Goal: Check status

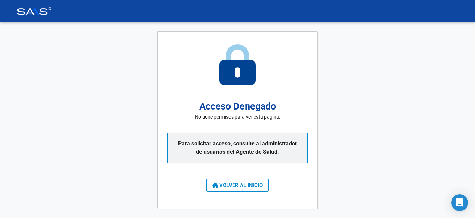
click at [233, 187] on span "VOLVER AL INICIO" at bounding box center [237, 185] width 50 height 6
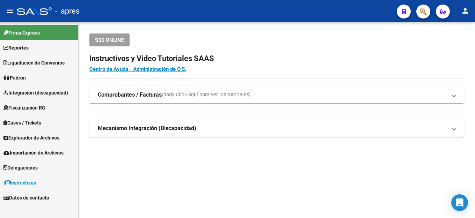
click at [38, 108] on span "Fiscalización RG" at bounding box center [24, 108] width 42 height 8
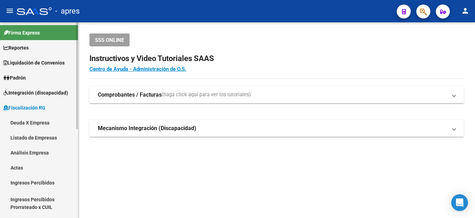
click at [43, 125] on link "Deuda X Empresa" at bounding box center [39, 122] width 78 height 15
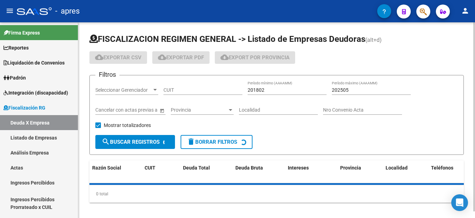
click at [182, 91] on input "CUIT" at bounding box center [203, 90] width 79 height 6
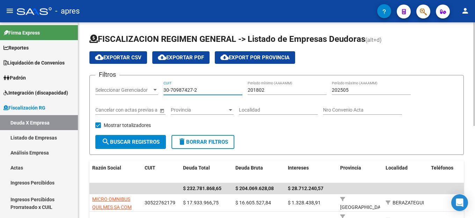
type input "30-70987427-2"
click at [149, 142] on span "search Buscar Registros" at bounding box center [131, 142] width 58 height 6
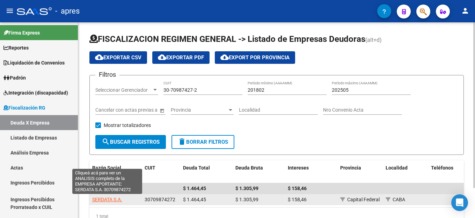
click at [114, 200] on span "SERDATA S.A." at bounding box center [107, 200] width 30 height 6
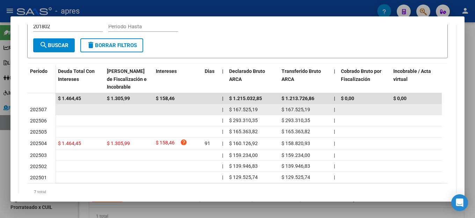
scroll to position [211, 0]
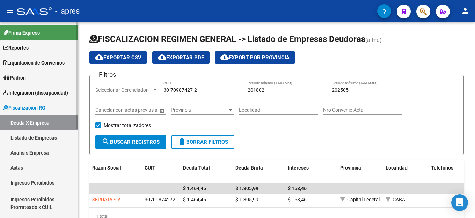
drag, startPoint x: 51, startPoint y: 128, endPoint x: 57, endPoint y: 128, distance: 6.3
click at [51, 128] on link "Deuda X Empresa" at bounding box center [39, 122] width 78 height 15
